Goal: Information Seeking & Learning: Learn about a topic

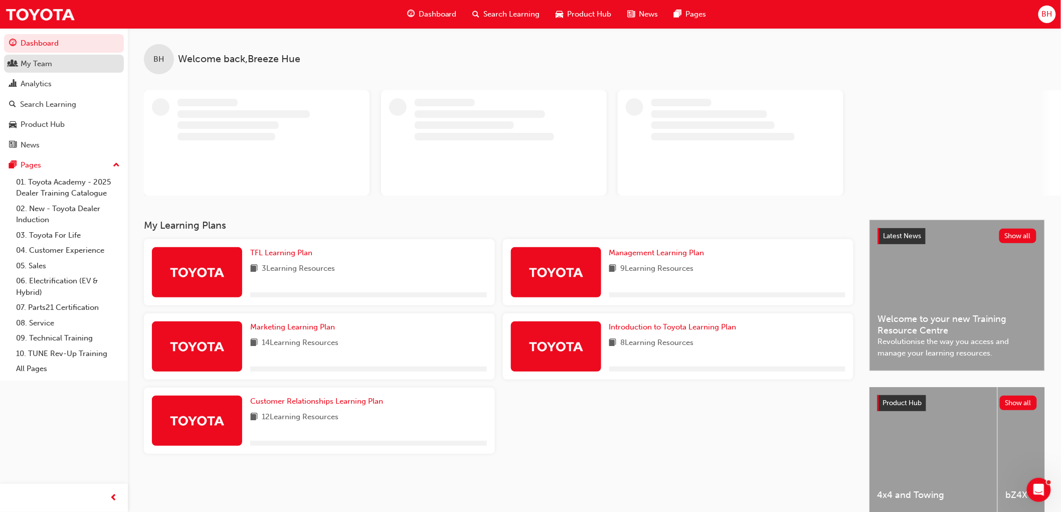
click at [52, 65] on div "My Team" at bounding box center [64, 64] width 110 height 13
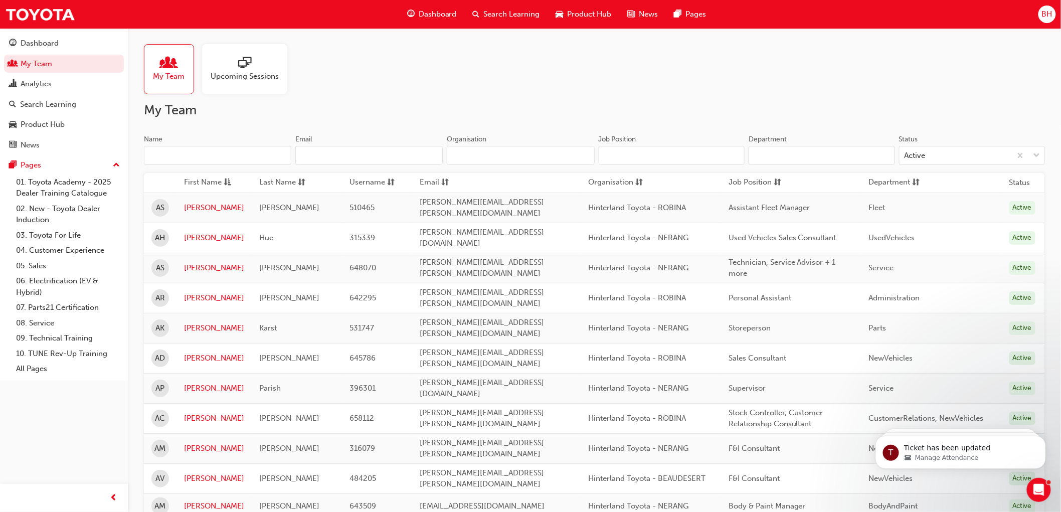
click at [173, 160] on input "Name" at bounding box center [217, 155] width 147 height 19
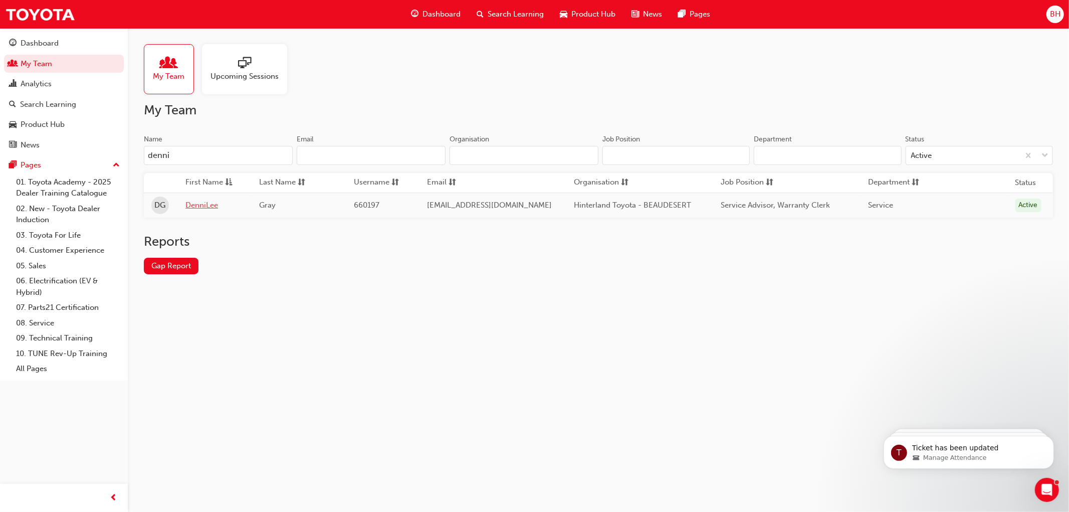
type input "denni"
click at [197, 209] on link "DenniLee" at bounding box center [215, 206] width 59 height 12
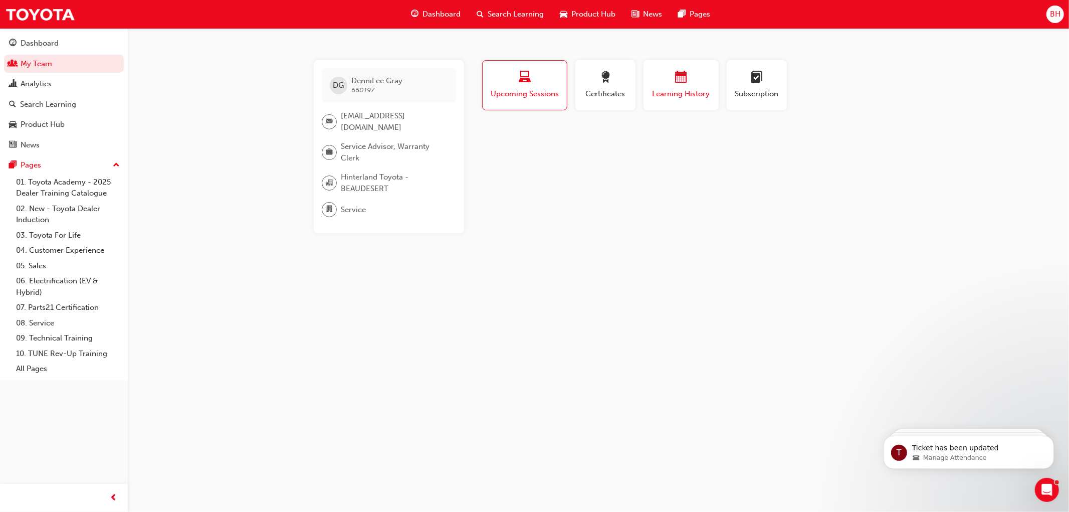
click at [696, 98] on span "Learning History" at bounding box center [681, 94] width 60 height 12
click at [522, 93] on span "Upcoming Sessions" at bounding box center [525, 94] width 70 height 12
click at [614, 92] on span "Certificates" at bounding box center [605, 94] width 45 height 12
click at [668, 90] on span "Learning History" at bounding box center [681, 94] width 60 height 12
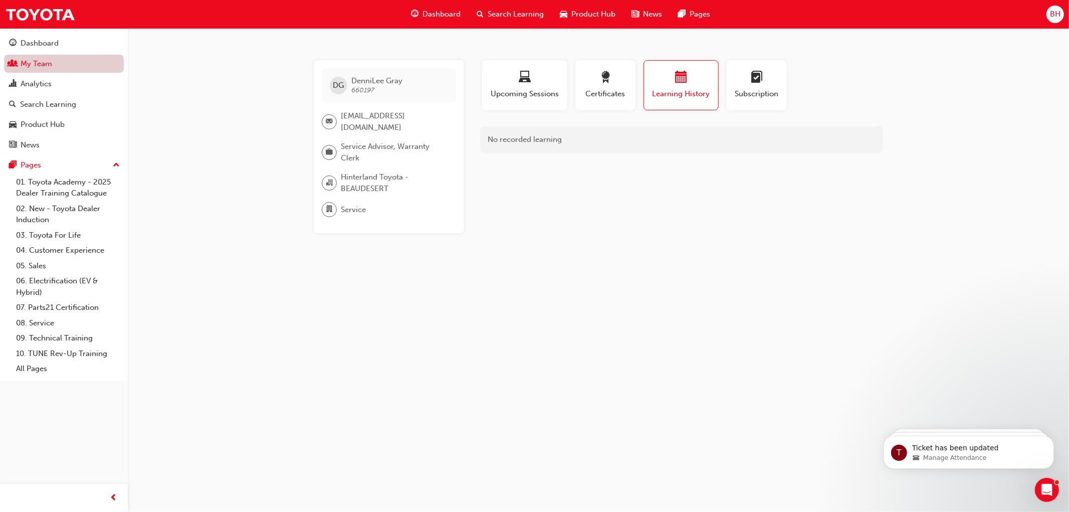
click at [33, 62] on link "My Team" at bounding box center [64, 64] width 120 height 19
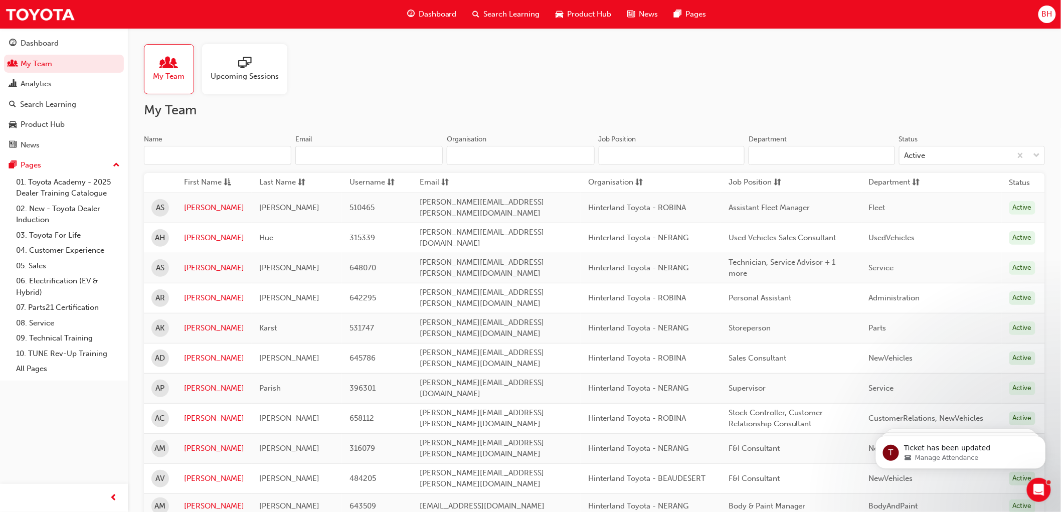
click at [179, 154] on input "Name" at bounding box center [217, 155] width 147 height 19
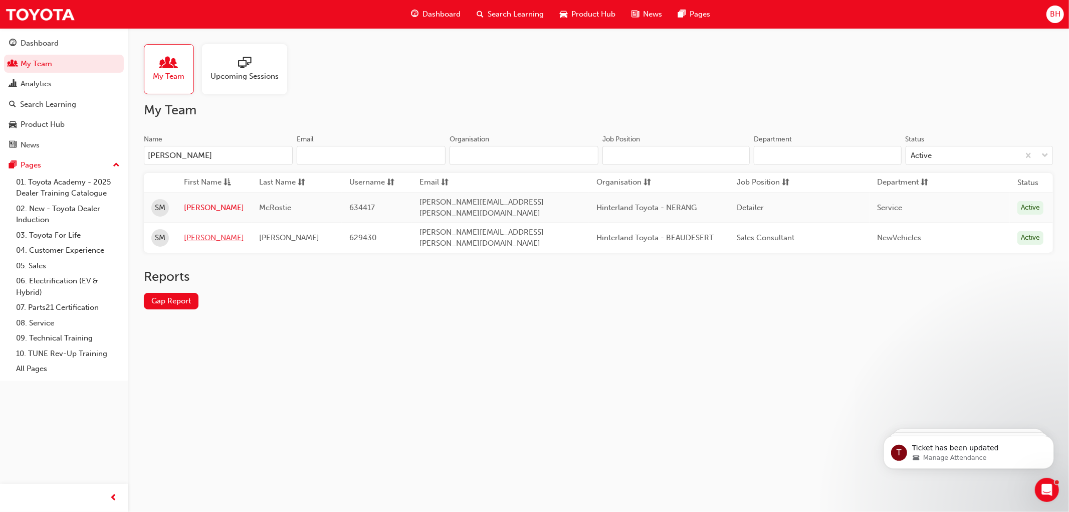
type input "[PERSON_NAME]"
click at [207, 233] on link "[PERSON_NAME]" at bounding box center [214, 238] width 60 height 12
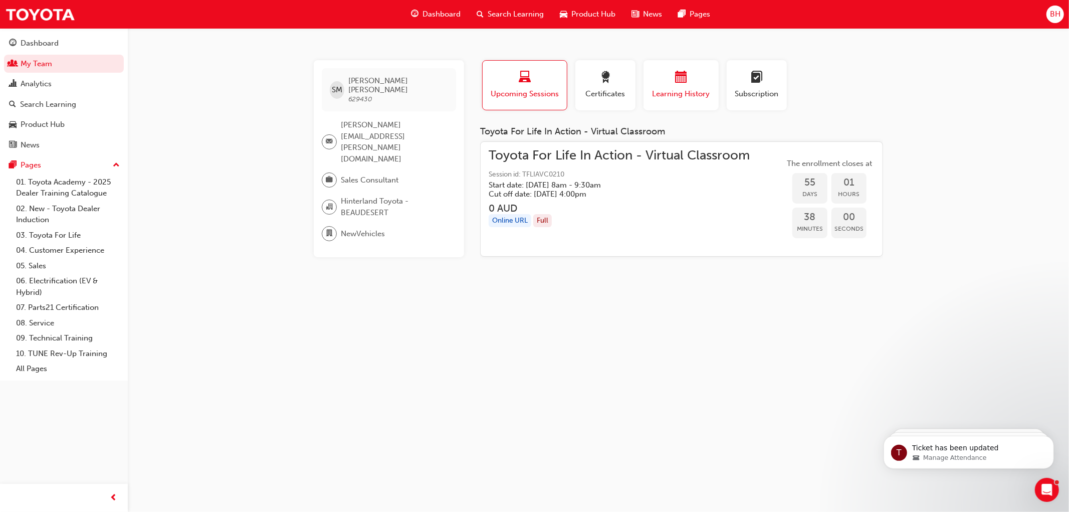
click at [667, 97] on span "Learning History" at bounding box center [681, 94] width 60 height 12
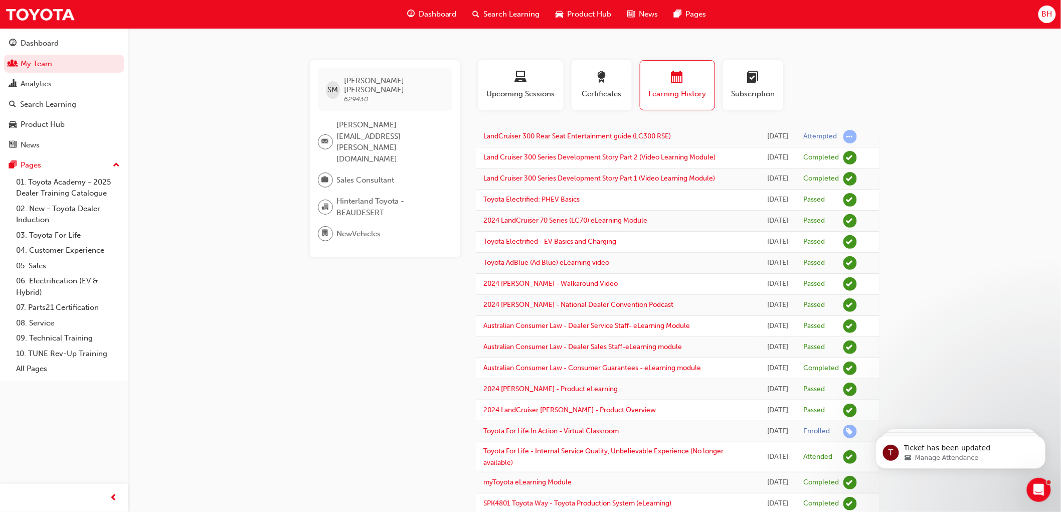
click at [343, 331] on div "SM [PERSON_NAME] 629430 [PERSON_NAME][EMAIL_ADDRESS][PERSON_NAME][DOMAIN_NAME] …" at bounding box center [393, 518] width 166 height 917
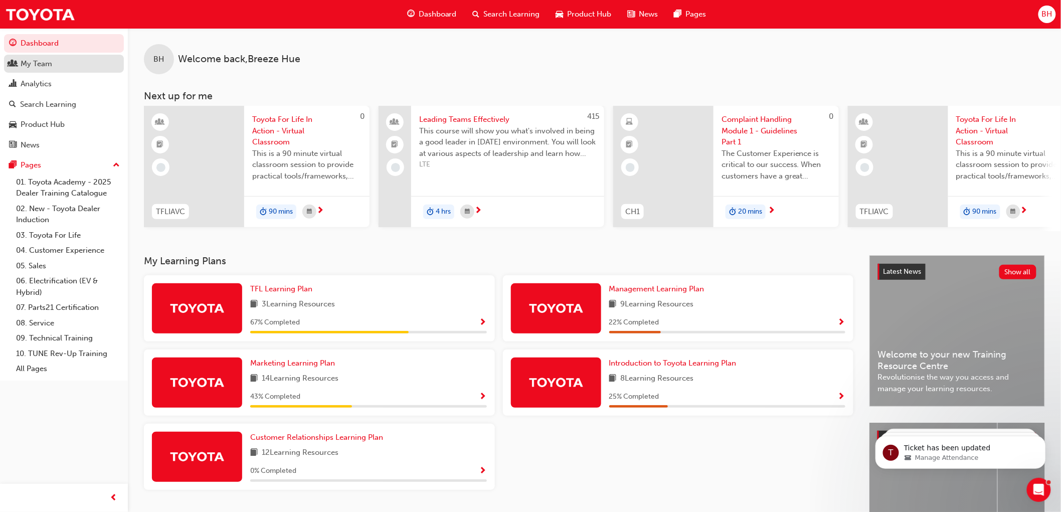
click at [49, 62] on div "My Team" at bounding box center [37, 64] width 32 height 12
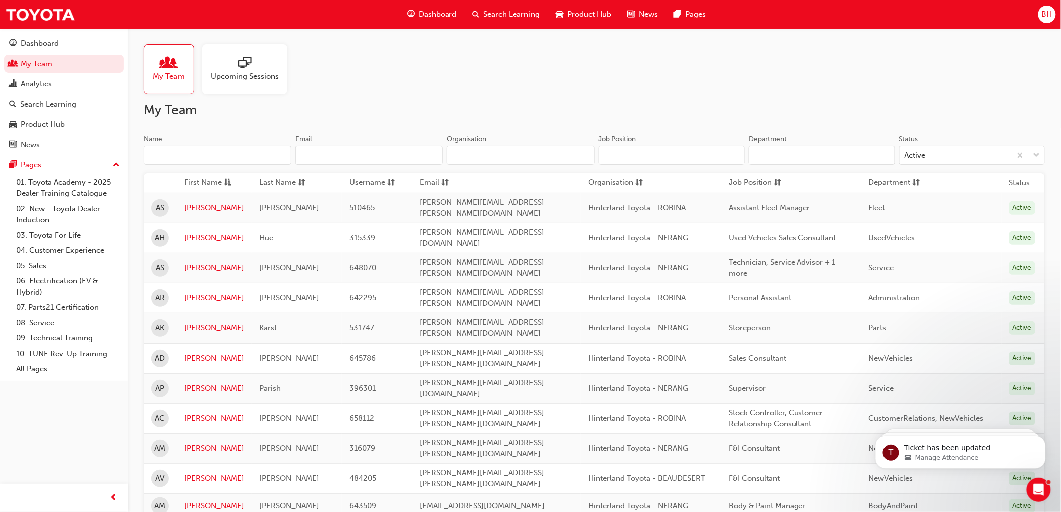
click at [177, 158] on input "Name" at bounding box center [217, 155] width 147 height 19
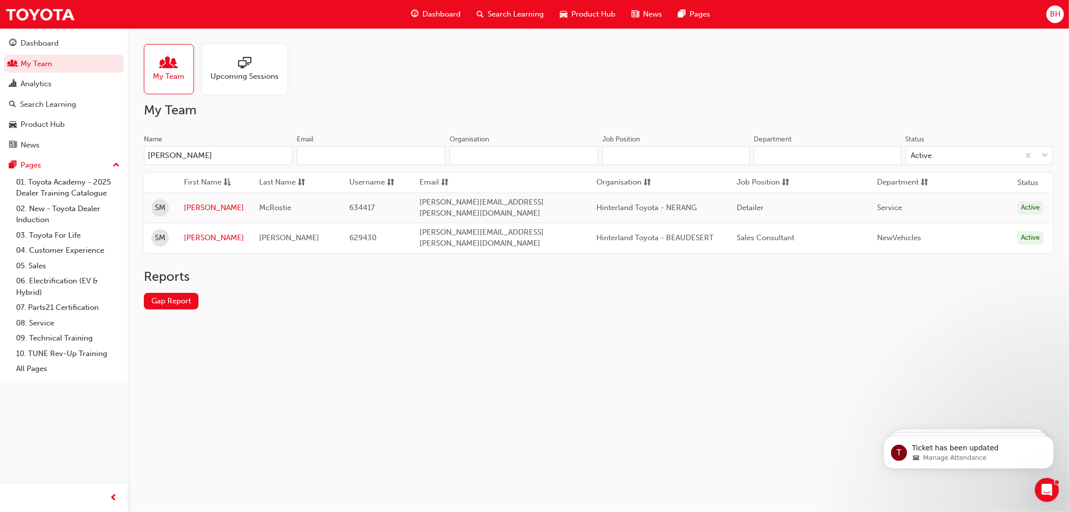
type input "[PERSON_NAME]"
click at [197, 237] on td "[PERSON_NAME]" at bounding box center [213, 238] width 75 height 30
click at [194, 232] on link "[PERSON_NAME]" at bounding box center [214, 238] width 60 height 12
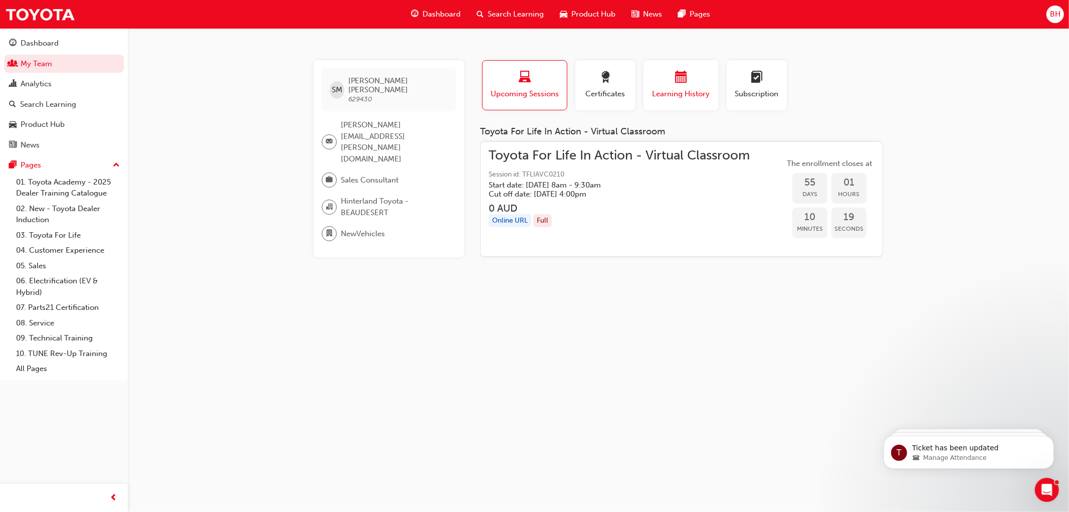
click at [673, 88] on span "Learning History" at bounding box center [681, 94] width 60 height 12
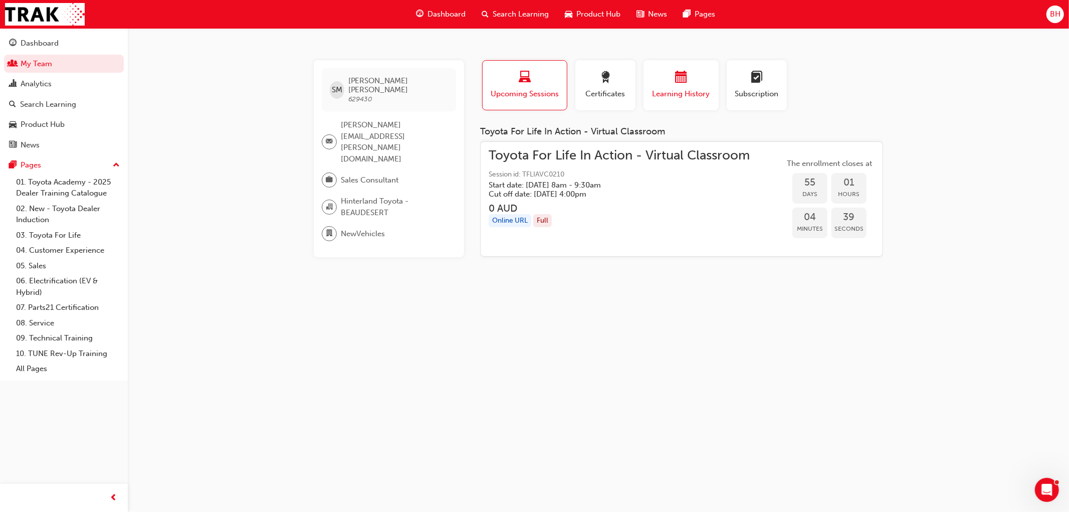
click at [684, 81] on span "calendar-icon" at bounding box center [681, 78] width 12 height 14
